Goal: Transaction & Acquisition: Purchase product/service

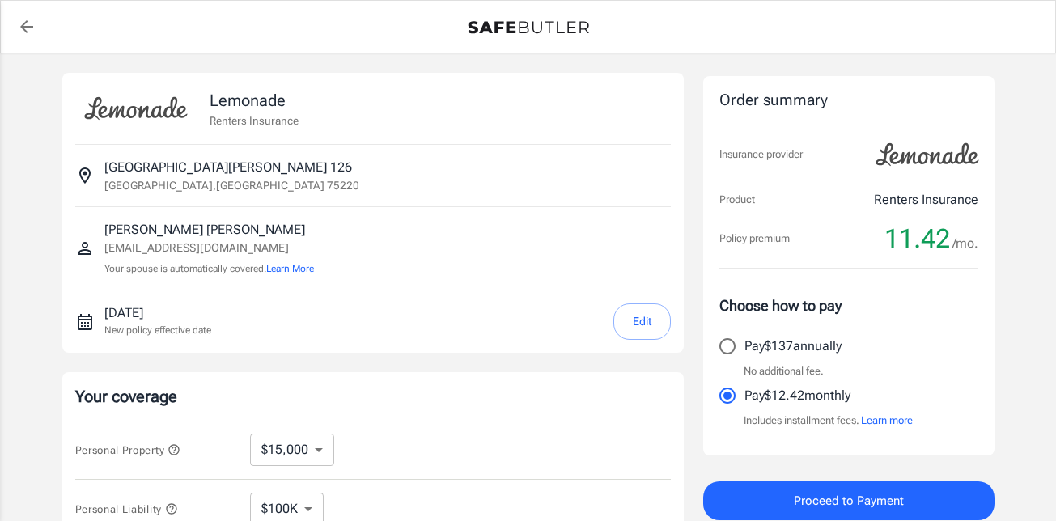
select select "15000"
select select "500"
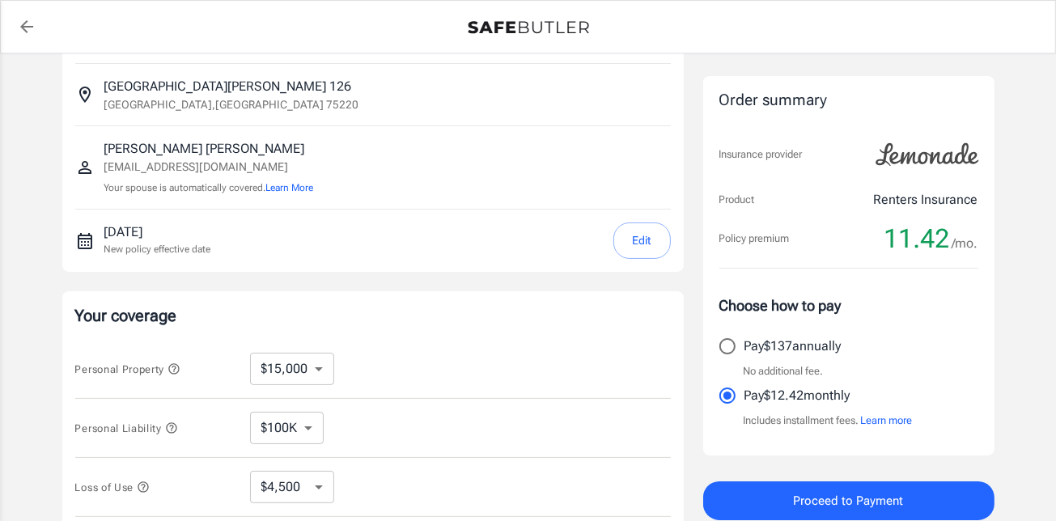
click at [624, 244] on button "Edit" at bounding box center [642, 241] width 57 height 36
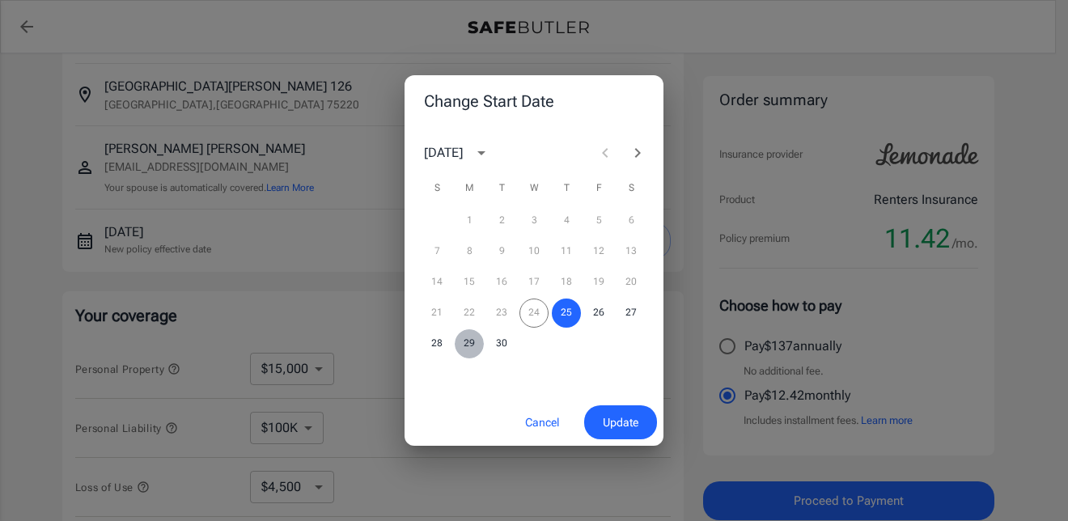
click at [470, 341] on button "29" at bounding box center [469, 343] width 29 height 29
click at [601, 423] on button "Update" at bounding box center [620, 423] width 73 height 35
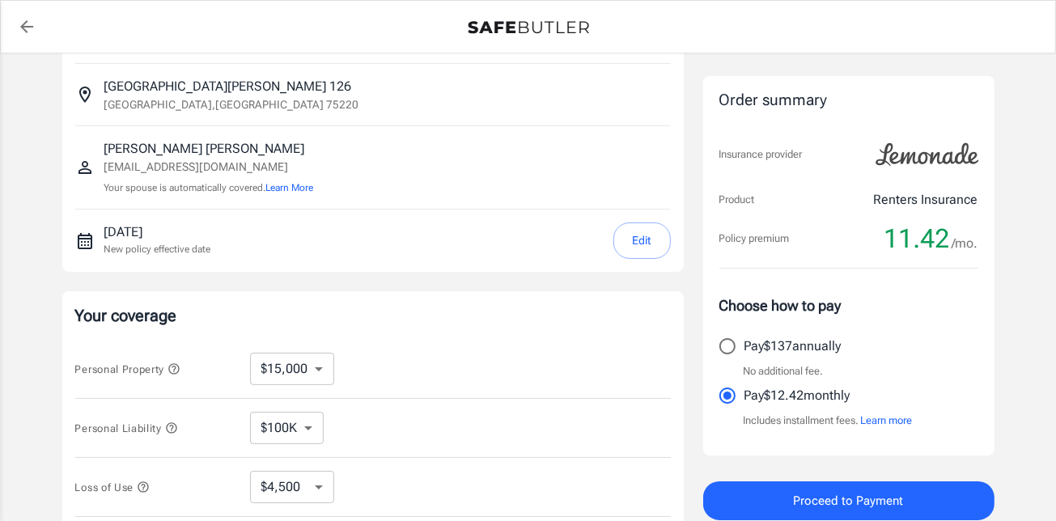
click at [308, 371] on select "$10,000 $15,000 $20,000 $25,000 $30,000 $40,000 $50,000 $100K $150K $200K $250K" at bounding box center [292, 369] width 84 height 32
select select "10000"
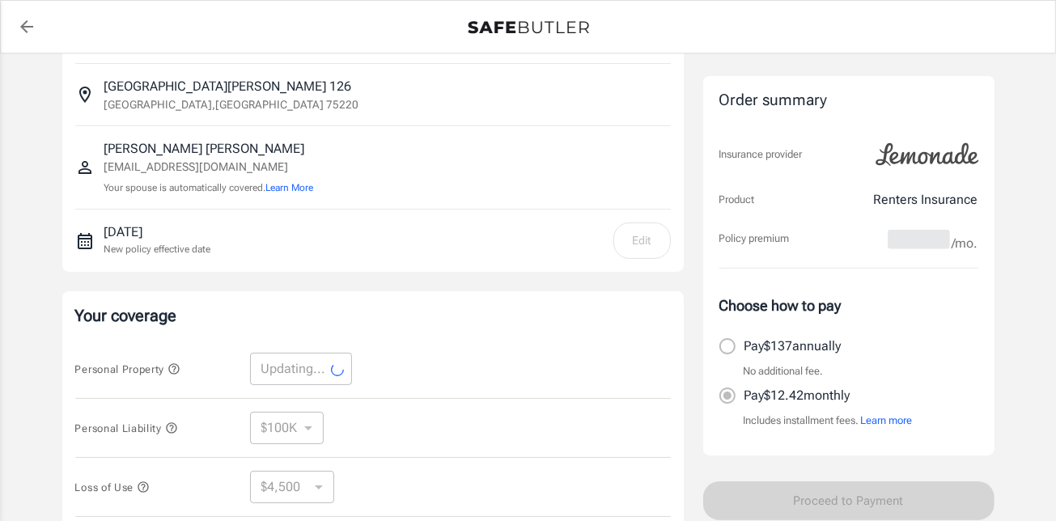
scroll to position [243, 0]
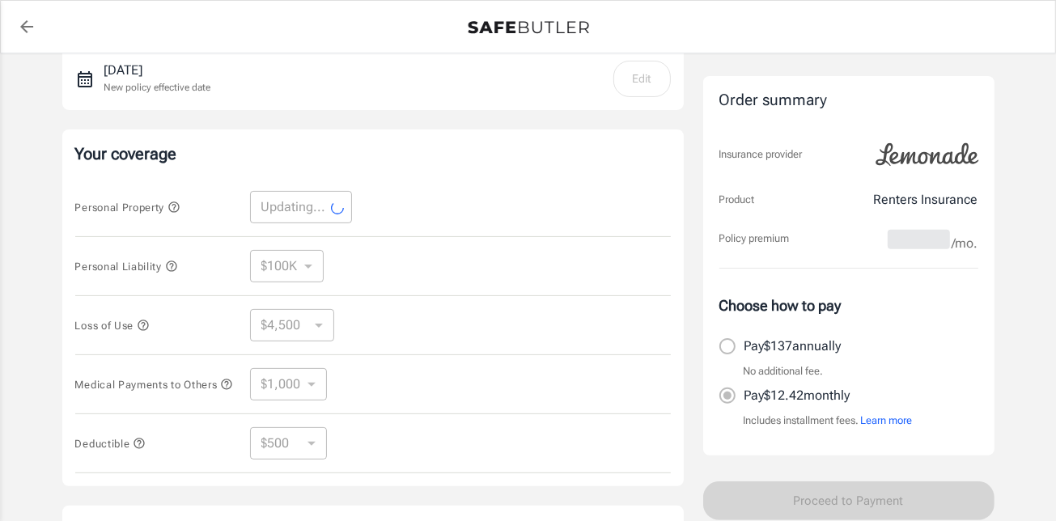
select select "10000"
select select "3000"
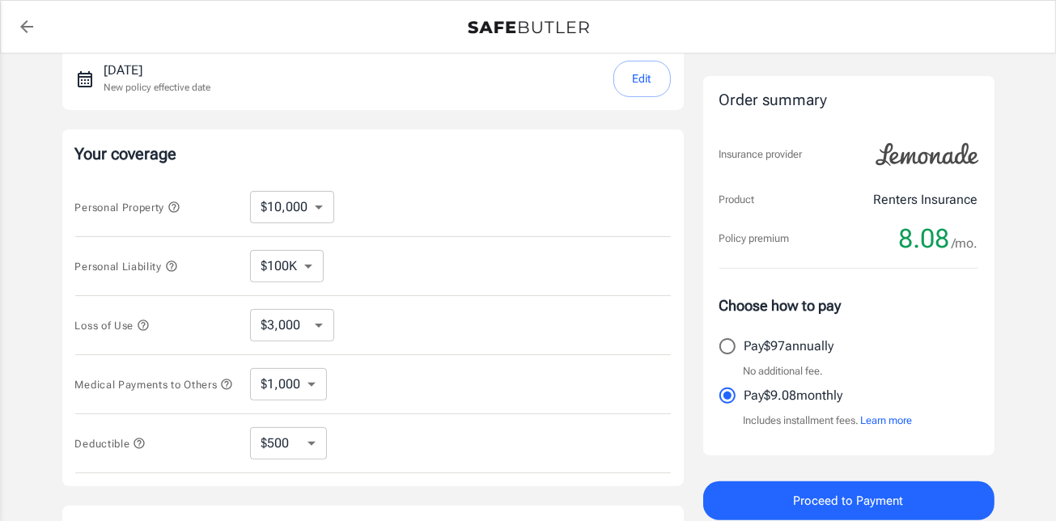
click at [305, 445] on select "$250 $500 $1,000 $2,500" at bounding box center [288, 443] width 77 height 32
select select "250"
click at [316, 435] on select "$250 $500 $1,000 $2,500" at bounding box center [288, 443] width 77 height 32
select select "2500"
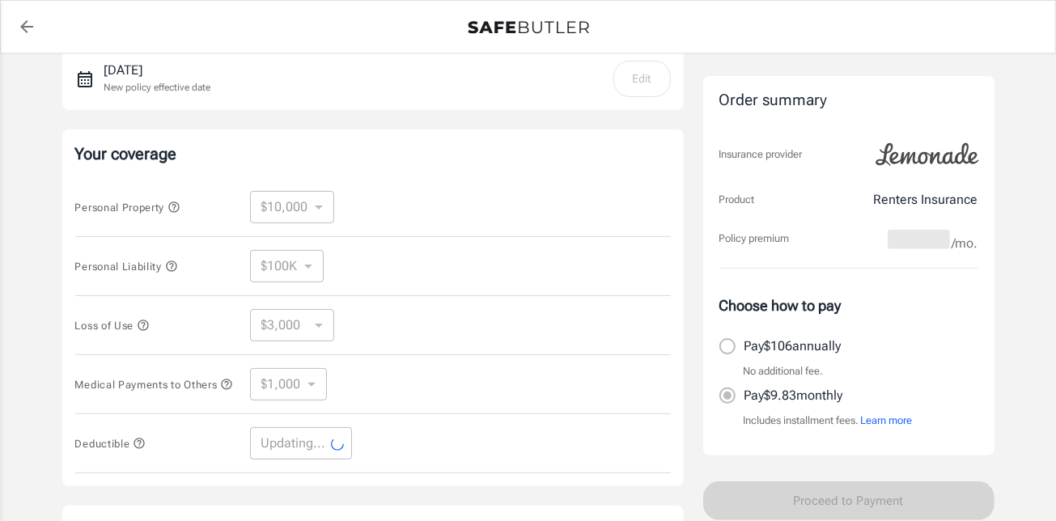
select select "2500"
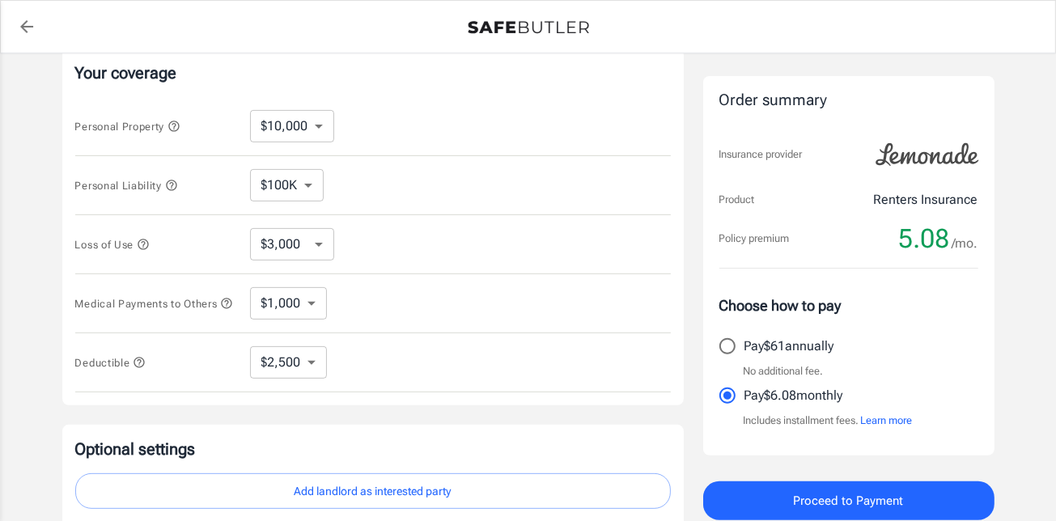
scroll to position [504, 0]
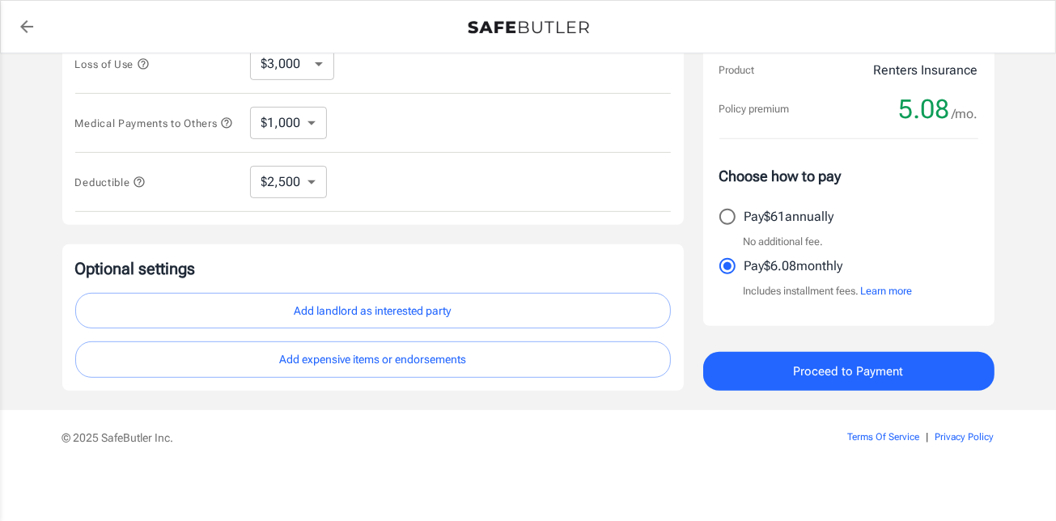
click at [422, 310] on button "Add landlord as interested party" at bounding box center [373, 311] width 596 height 36
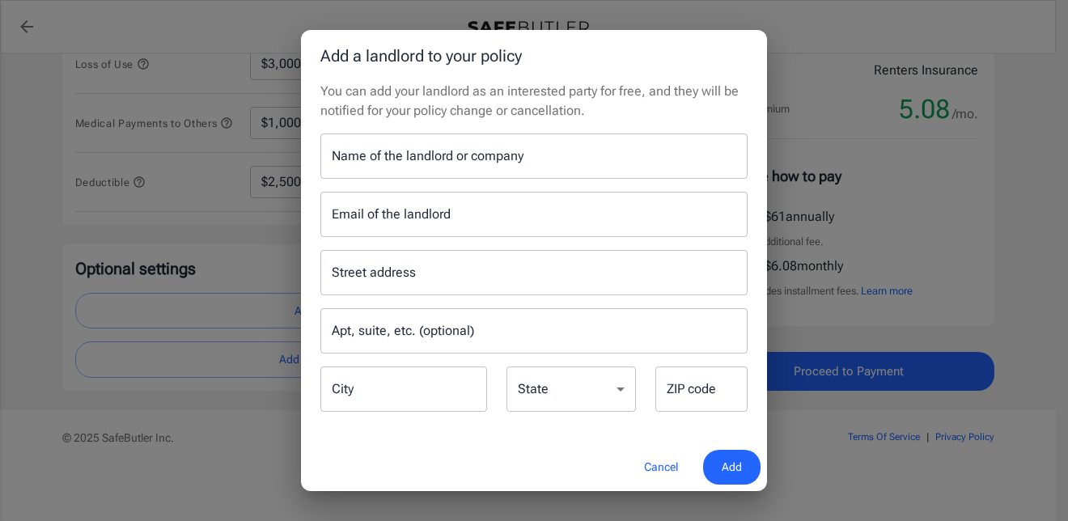
click at [410, 157] on input "Name of the landlord or company" at bounding box center [534, 156] width 427 height 45
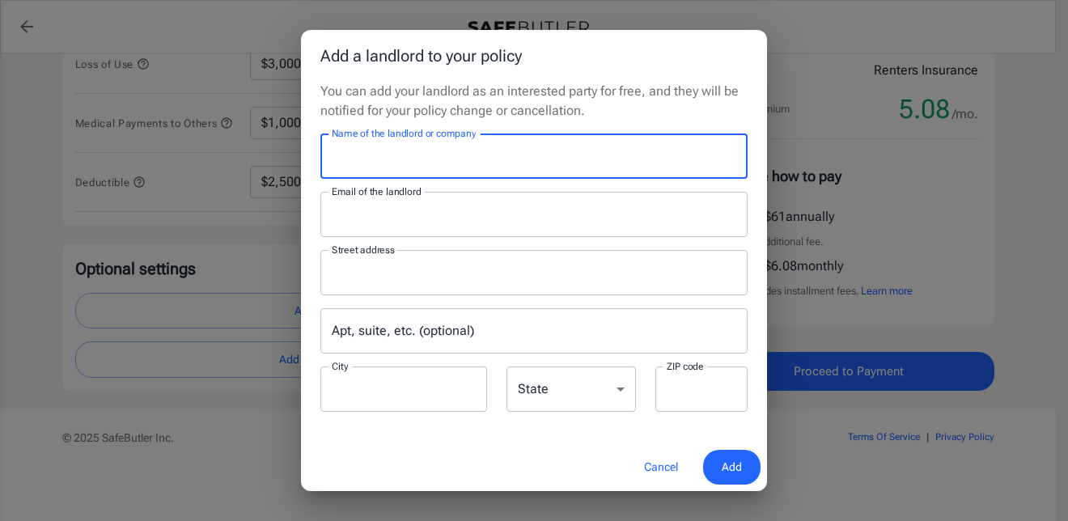
type input "[PERSON_NAME] Apartment Homes"
type input "[EMAIL_ADDRESS][DOMAIN_NAME]"
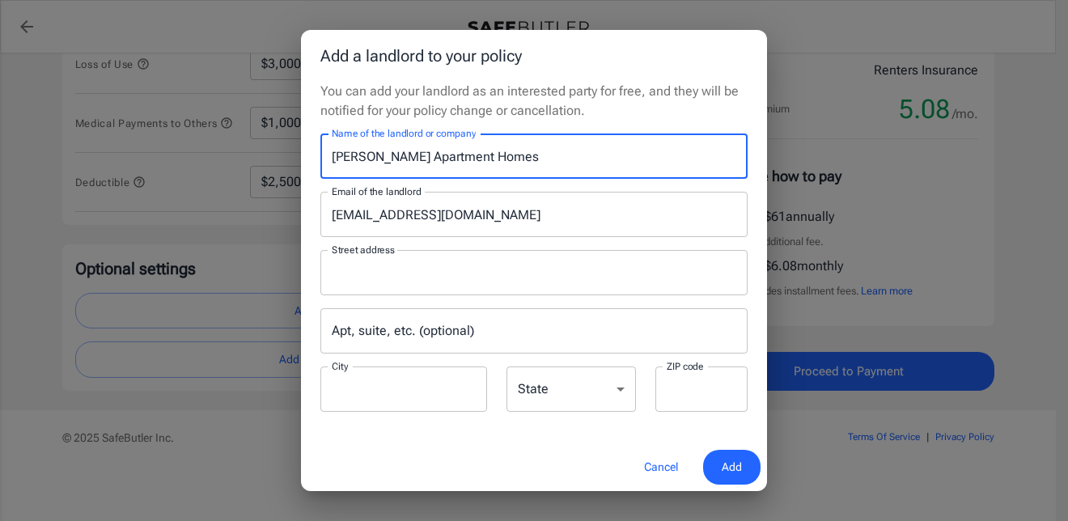
type input "[DOMAIN_NAME] 115009"
type input "Carrollton"
type input "75011"
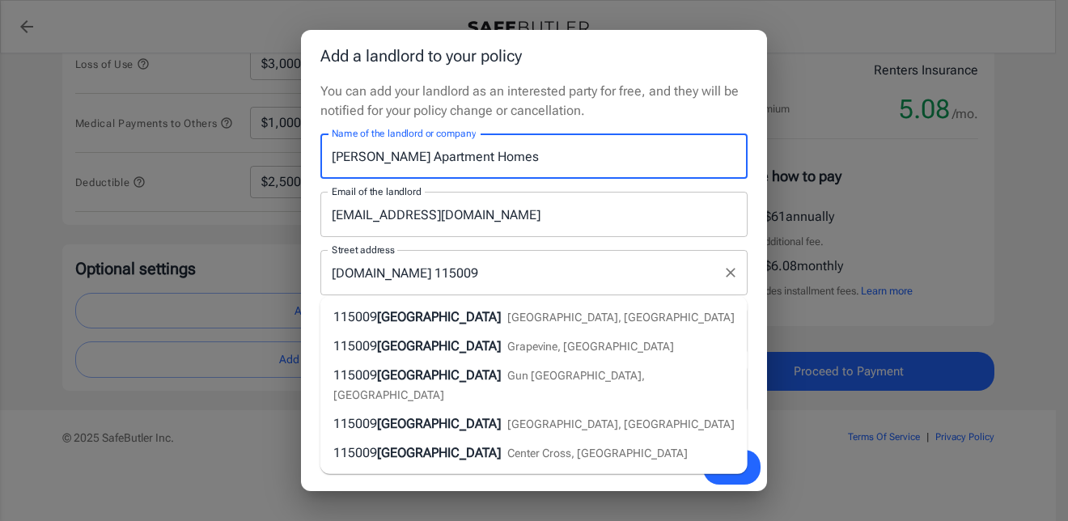
click at [521, 287] on input "[DOMAIN_NAME] 115009" at bounding box center [522, 272] width 389 height 31
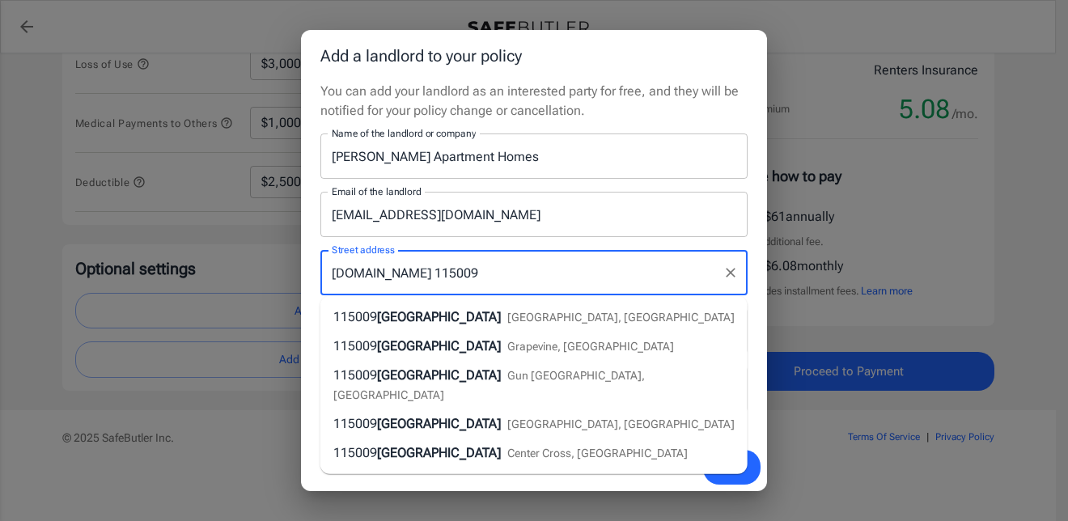
click at [602, 114] on p "You can add your landlord as an interested party for free, and they will be not…" at bounding box center [534, 101] width 427 height 39
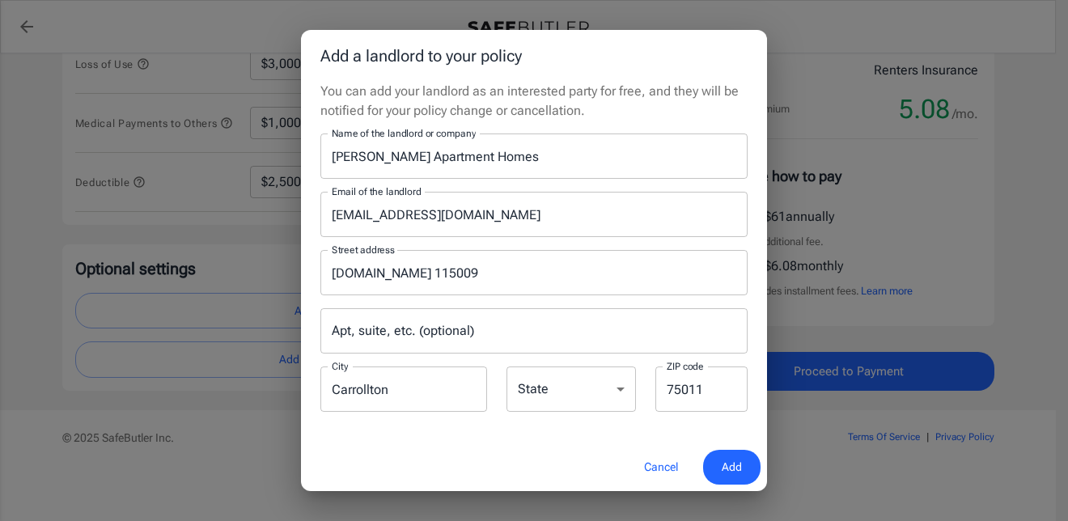
click at [537, 389] on select "[US_STATE] [US_STATE] [US_STATE] [US_STATE] [US_STATE] [US_STATE] [US_STATE] [U…" at bounding box center [572, 389] width 130 height 45
select select "[GEOGRAPHIC_DATA]"
click at [507, 367] on select "[US_STATE] [US_STATE] [US_STATE] [US_STATE] [US_STATE] [US_STATE] [US_STATE] [U…" at bounding box center [572, 389] width 130 height 45
click at [556, 423] on div "You can add your landlord as an interested party for free, and they will be not…" at bounding box center [534, 263] width 466 height 362
click at [736, 457] on span "Add" at bounding box center [732, 467] width 20 height 20
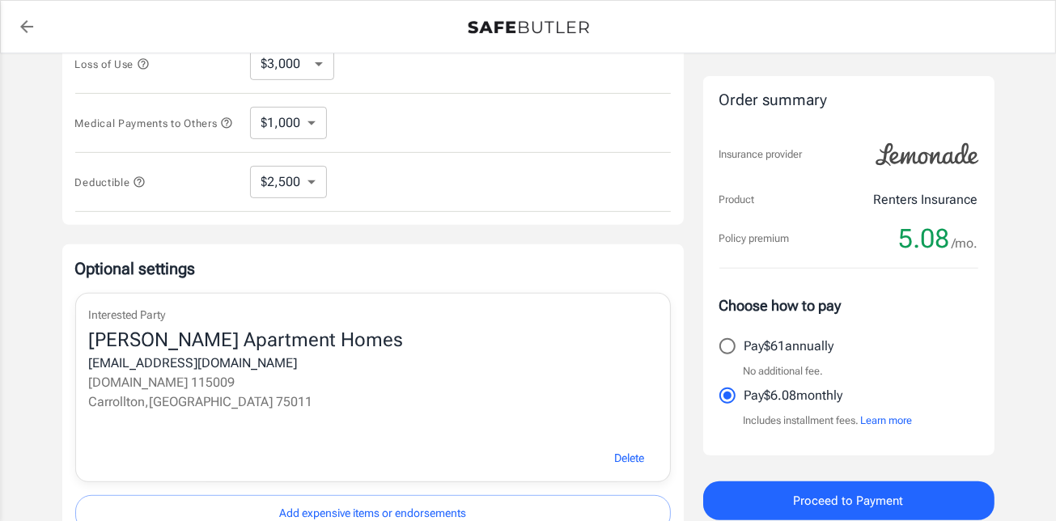
scroll to position [658, 0]
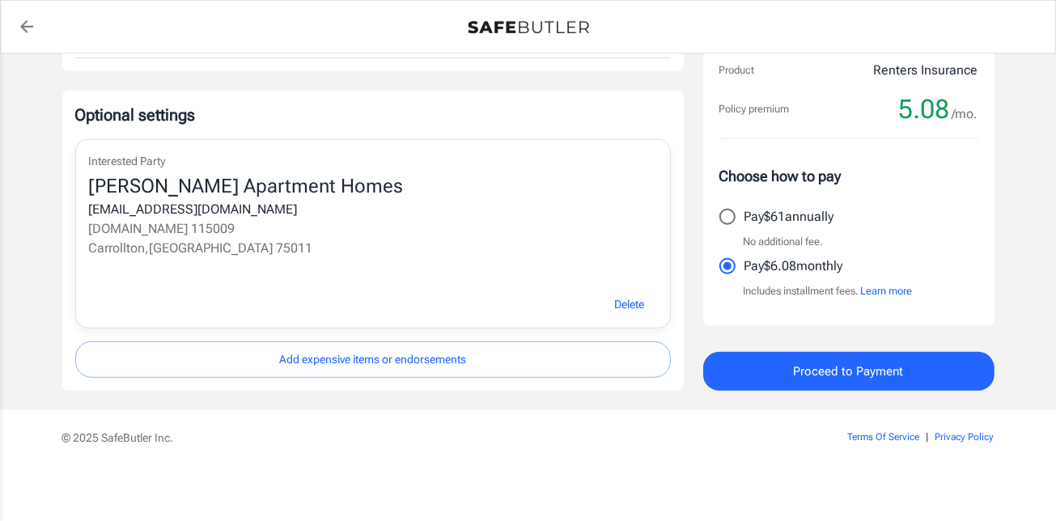
click at [724, 209] on input "Pay $61 annually" at bounding box center [728, 217] width 34 height 34
radio input "true"
click at [776, 373] on button "Proceed to Payment" at bounding box center [848, 371] width 291 height 39
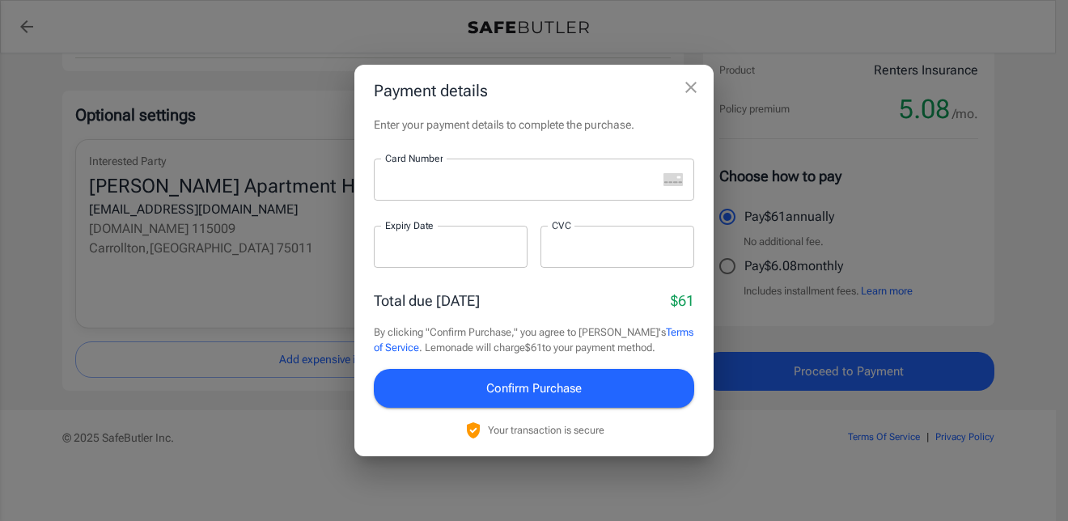
click at [462, 192] on div at bounding box center [515, 180] width 283 height 42
click at [575, 393] on span "Confirm Purchase" at bounding box center [534, 388] width 96 height 21
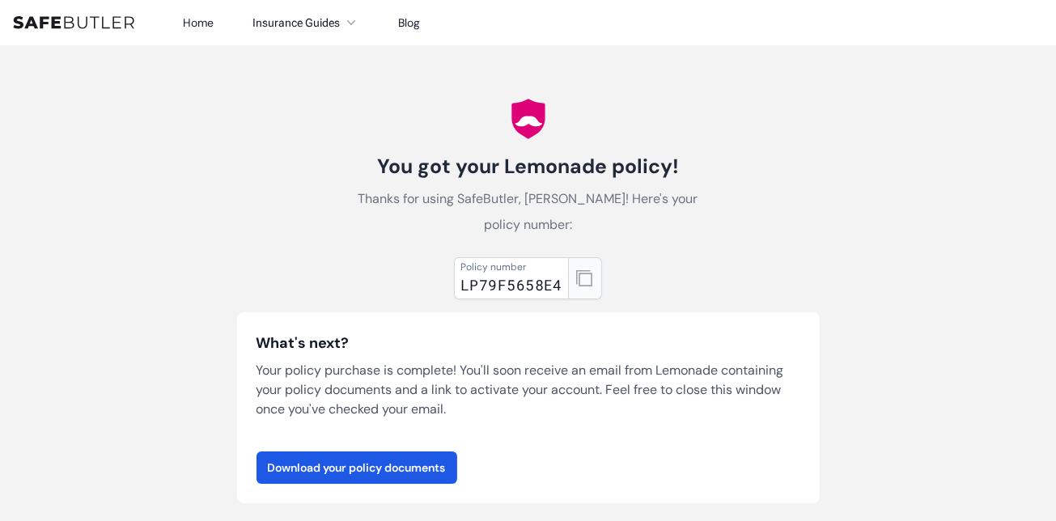
click at [581, 286] on icon "button" at bounding box center [584, 278] width 16 height 16
click at [376, 467] on link "Download your policy documents" at bounding box center [357, 468] width 201 height 32
